Goal: Information Seeking & Learning: Learn about a topic

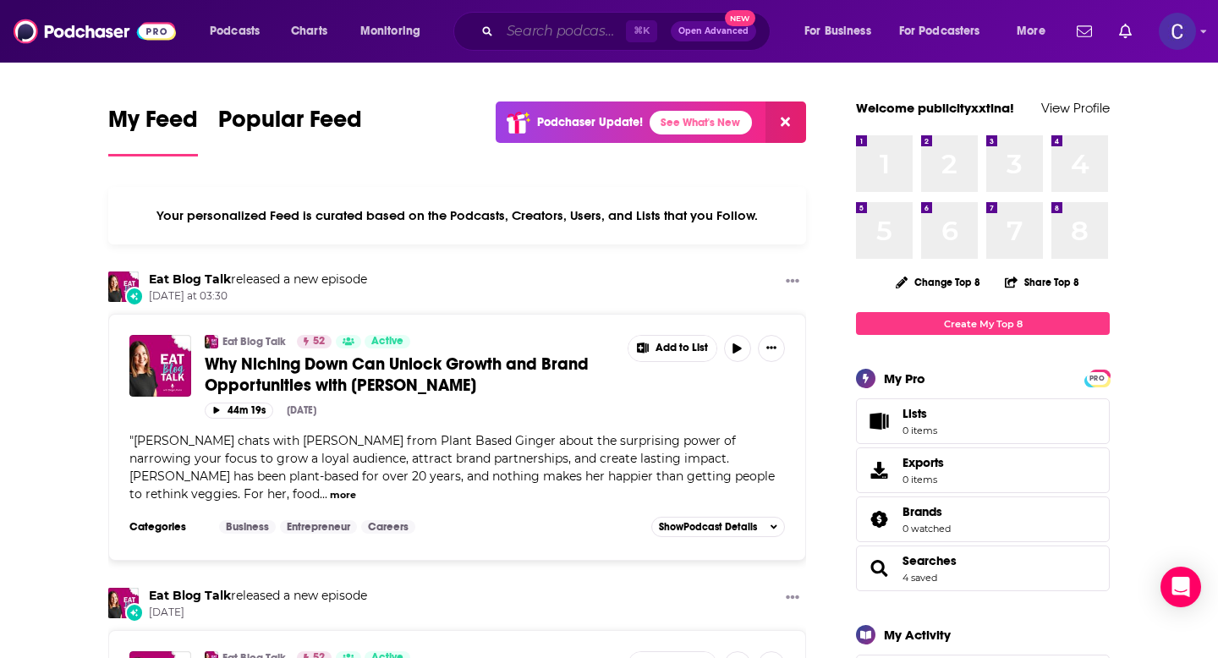
click at [540, 25] on input "Search podcasts, credits, & more..." at bounding box center [563, 31] width 126 height 27
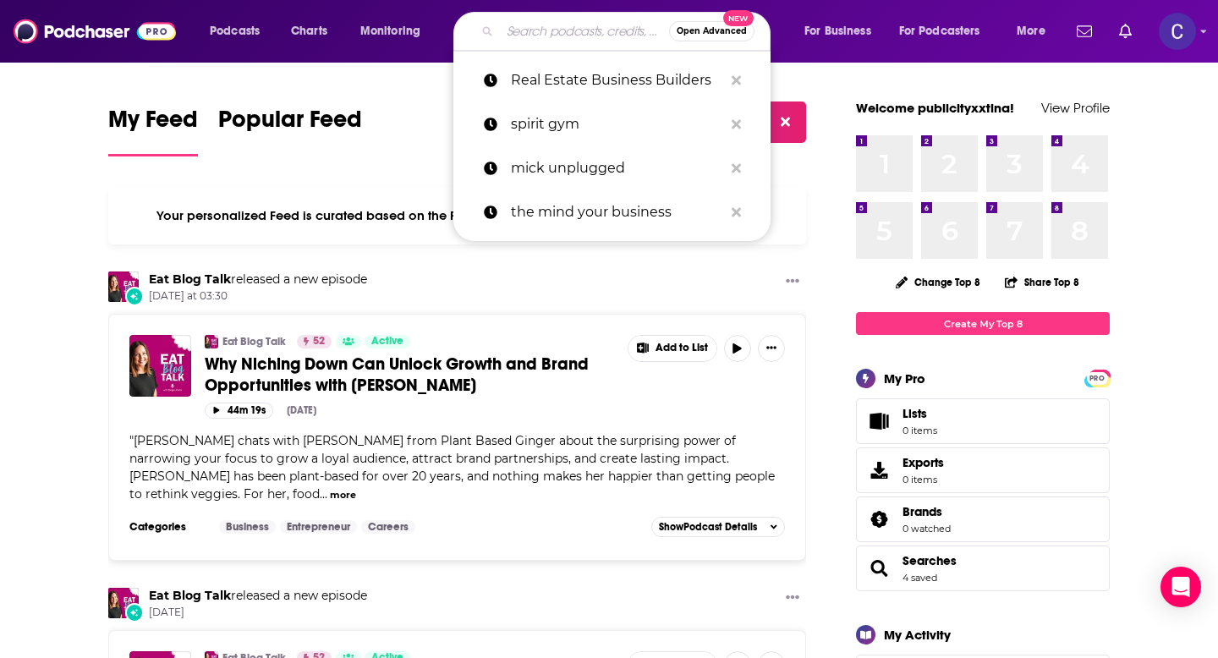
paste input "Almost 40"
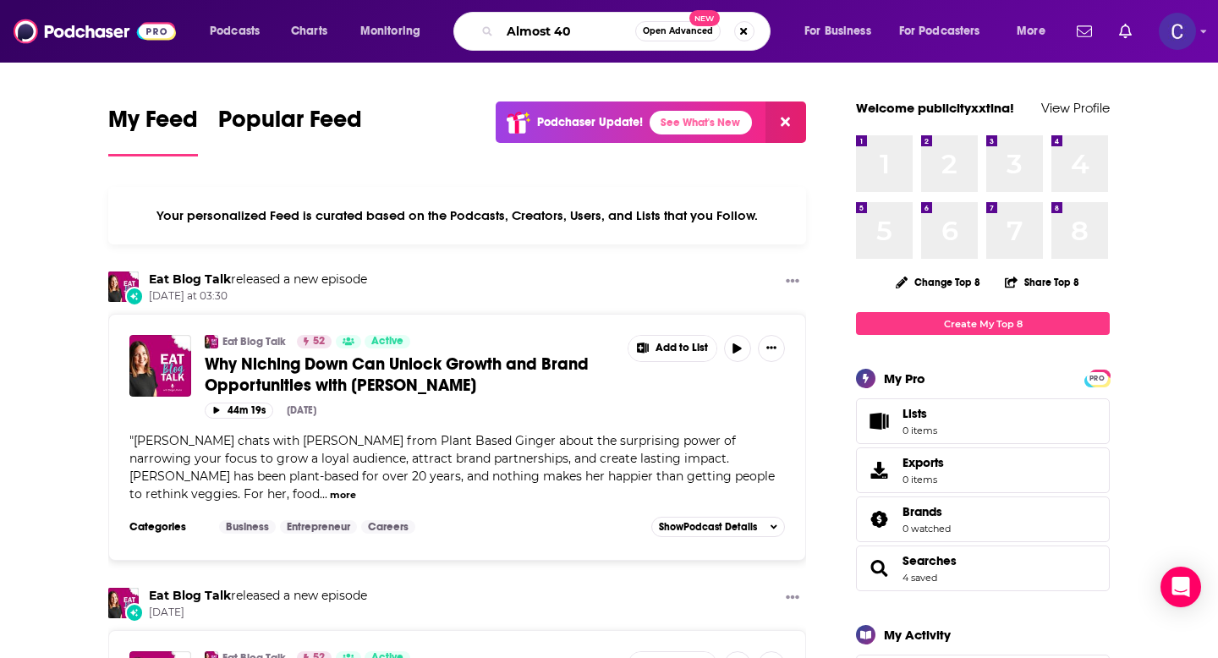
type input "Almost 40"
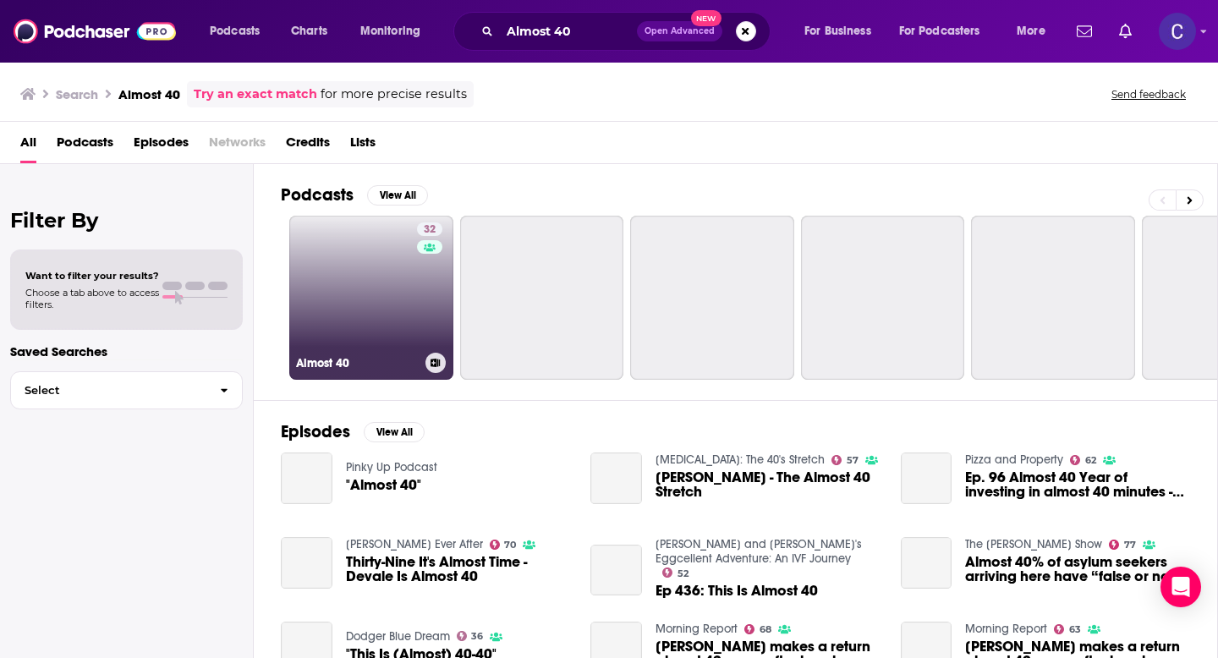
click at [377, 324] on link "32 Almost 40" at bounding box center [371, 298] width 164 height 164
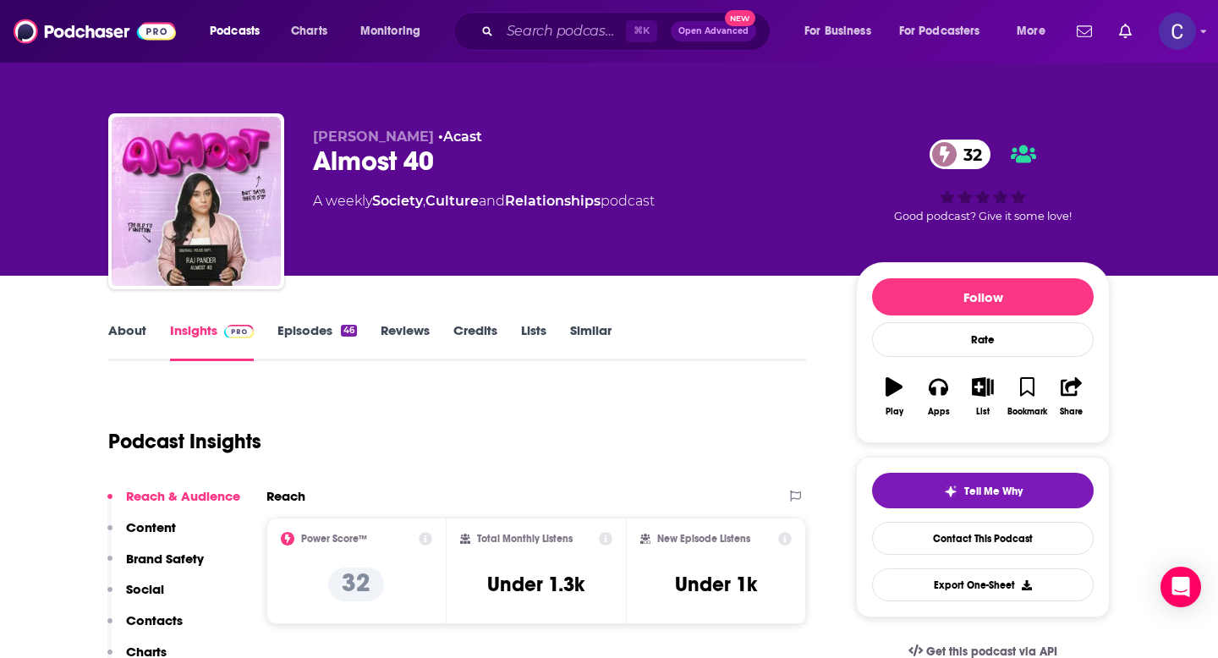
scroll to position [190, 0]
